Goal: Transaction & Acquisition: Book appointment/travel/reservation

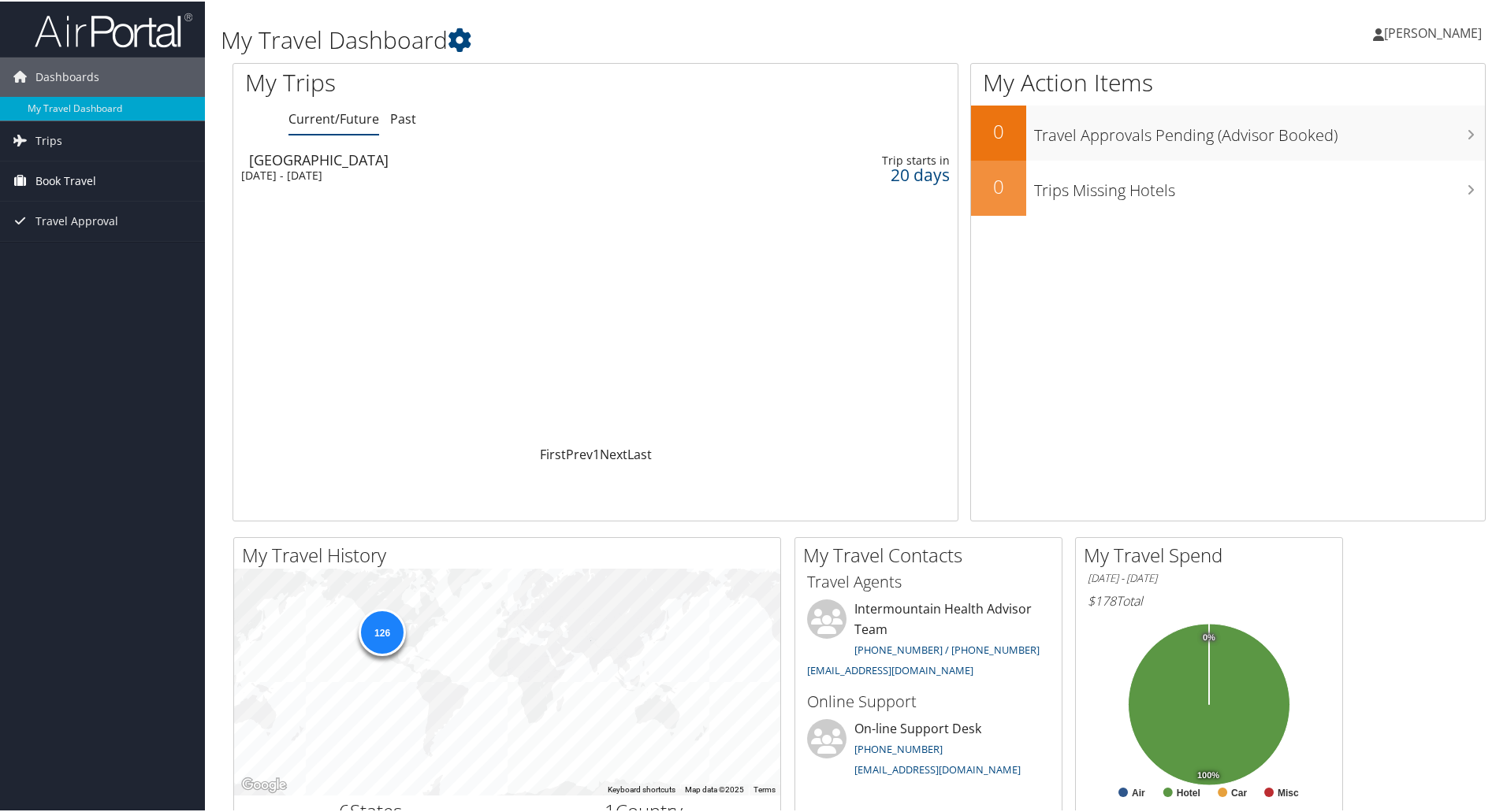
click at [81, 186] on span "Book Travel" at bounding box center [66, 180] width 60 height 40
click at [89, 266] on link "Book/Manage Online Trips" at bounding box center [102, 258] width 205 height 24
